Goal: Information Seeking & Learning: Learn about a topic

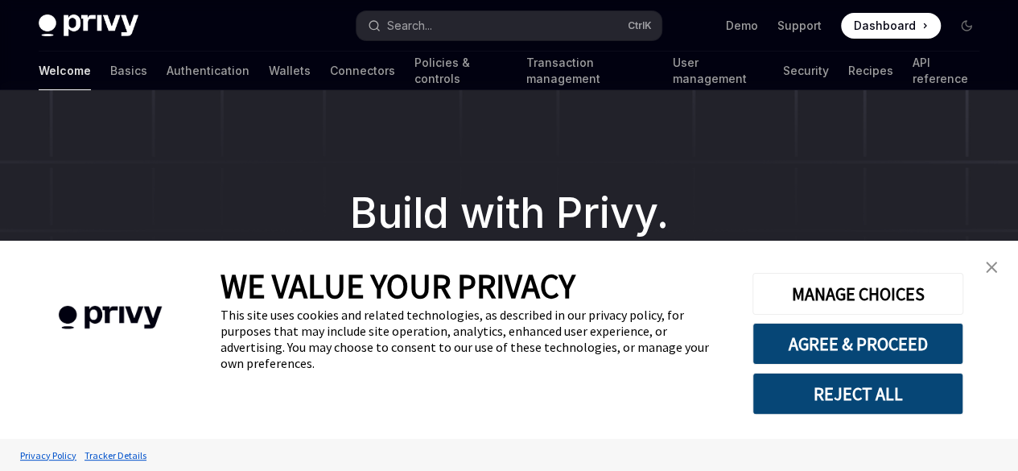
click at [985, 271] on img "close banner" at bounding box center [990, 266] width 11 height 11
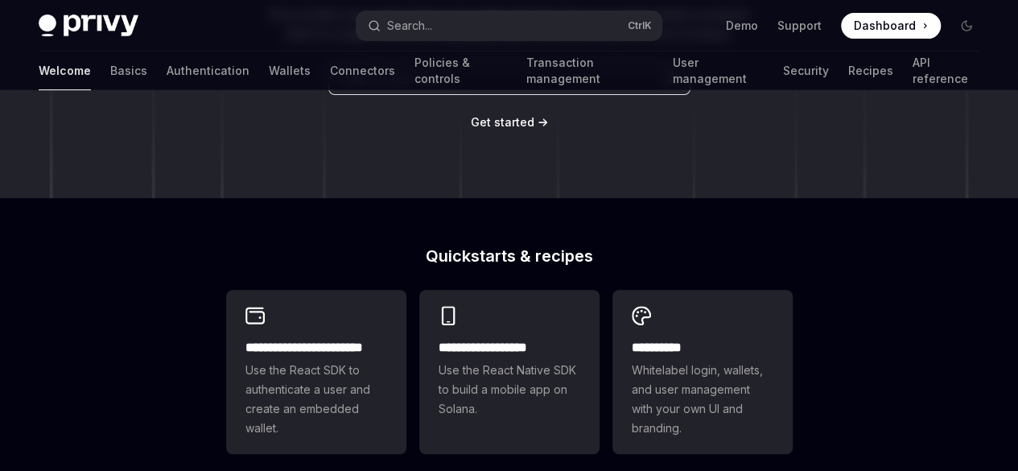
scroll to position [284, 0]
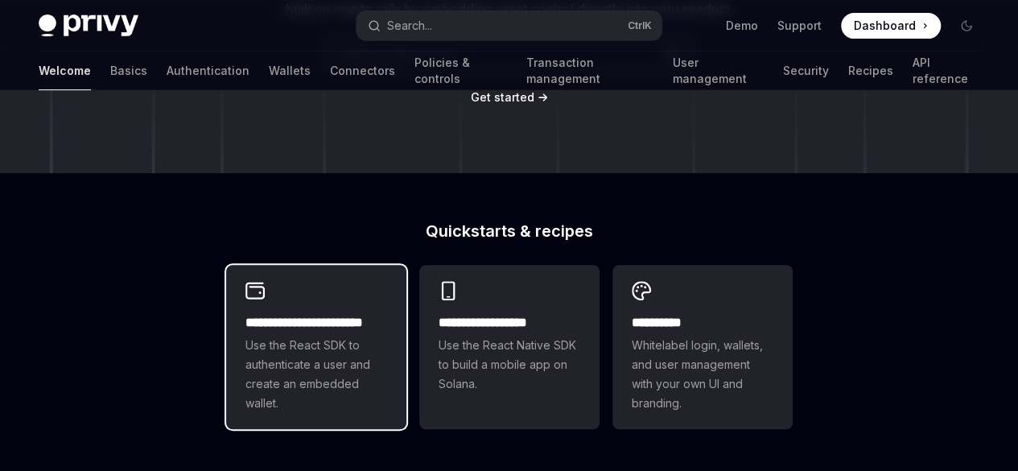
click at [335, 363] on span "Use the React SDK to authenticate a user and create an embedded wallet." at bounding box center [316, 373] width 142 height 77
type textarea "*"
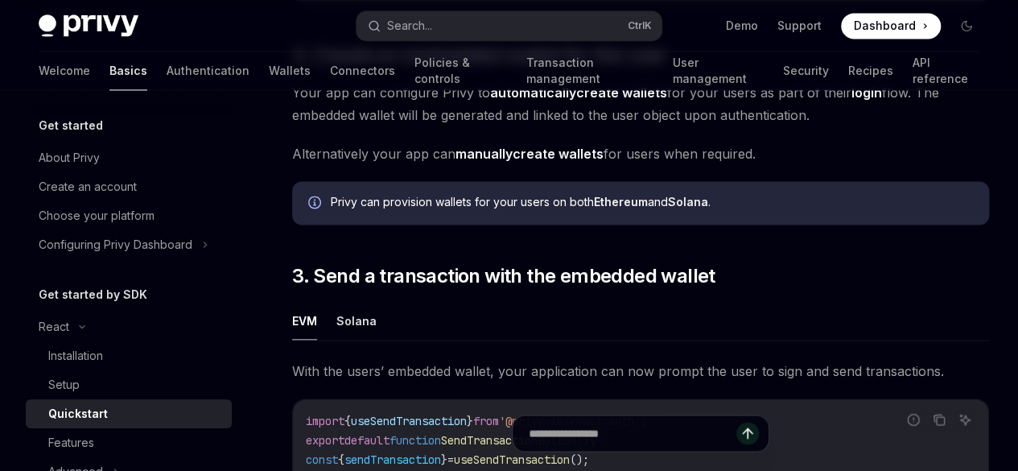
scroll to position [1122, 0]
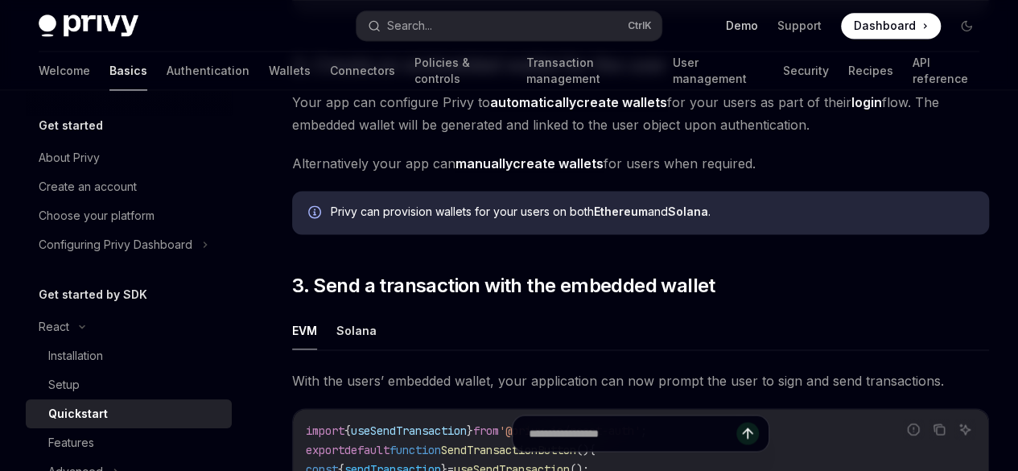
click at [734, 25] on link "Demo" at bounding box center [742, 26] width 32 height 16
click at [923, 27] on icon at bounding box center [924, 26] width 2 height 16
